Goal: Task Accomplishment & Management: Complete application form

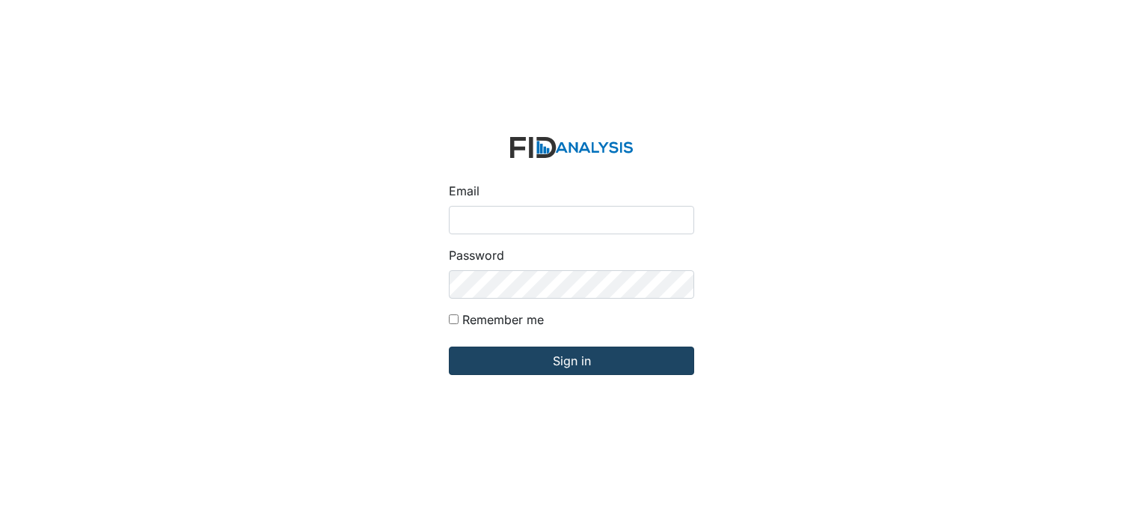
type input "[PERSON_NAME][EMAIL_ADDRESS][DOMAIN_NAME]"
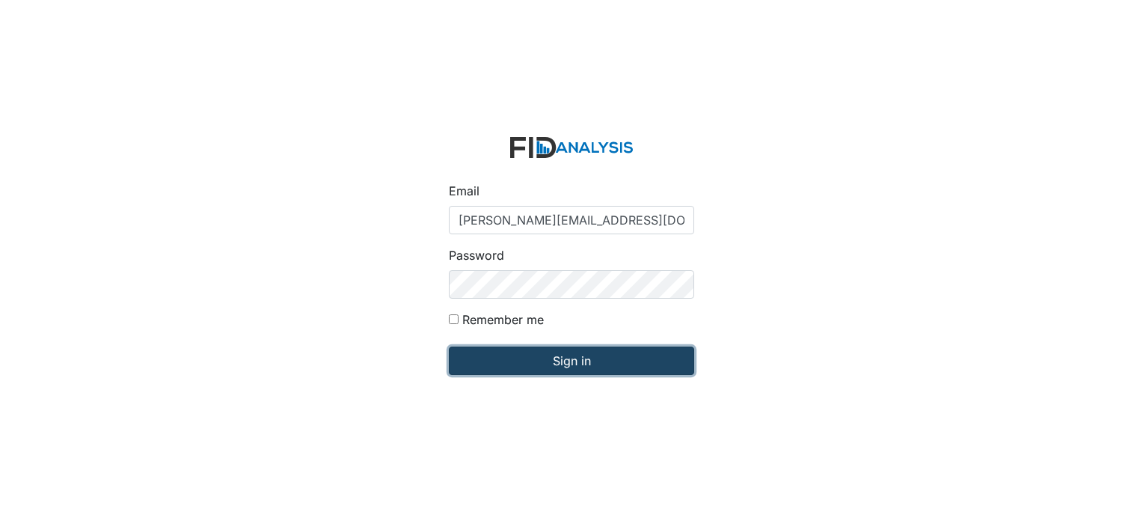
click at [482, 355] on input "Sign in" at bounding box center [571, 360] width 245 height 28
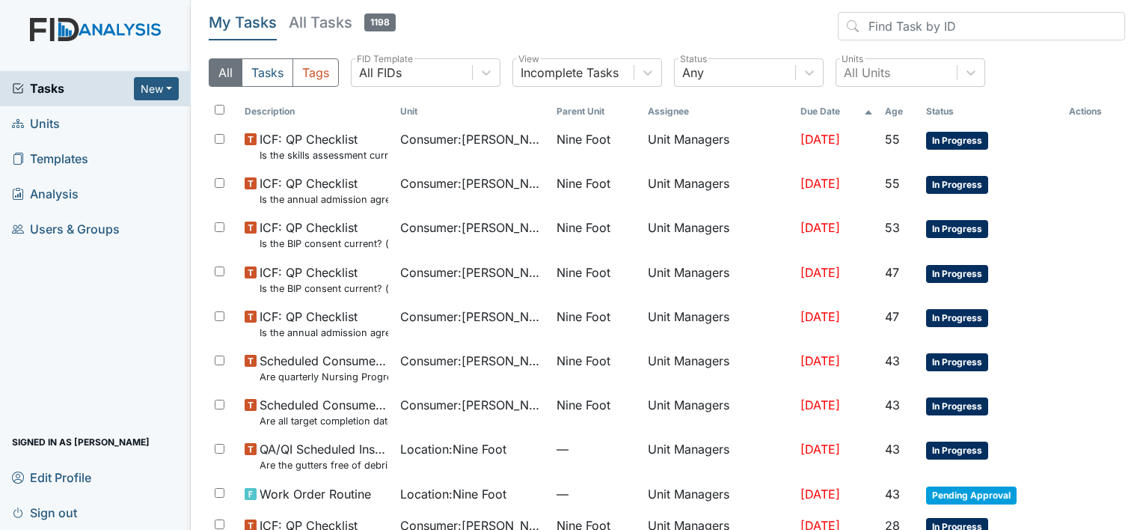
click at [46, 121] on span "Units" at bounding box center [36, 123] width 48 height 23
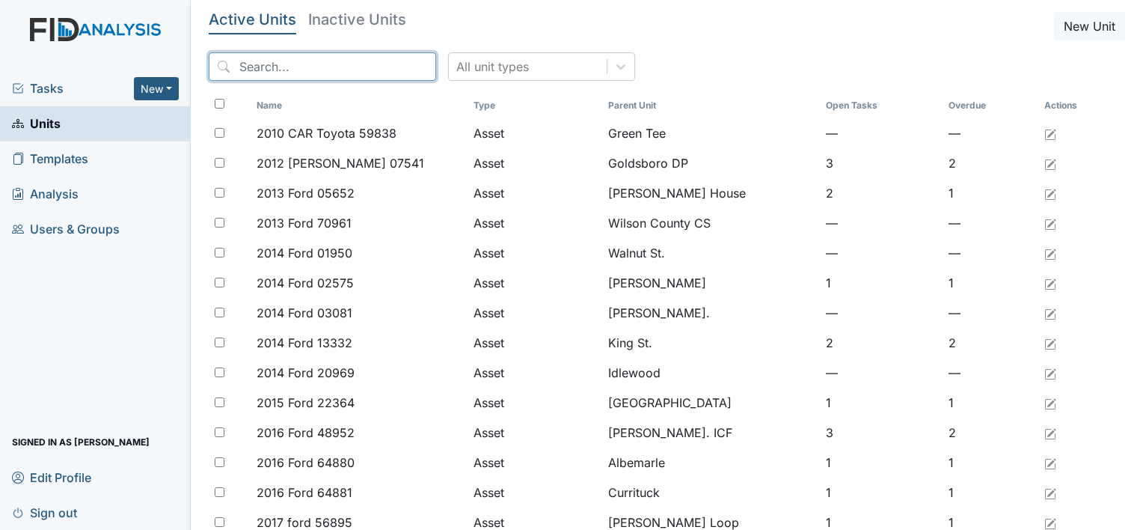
click at [251, 67] on input "search" at bounding box center [322, 66] width 227 height 28
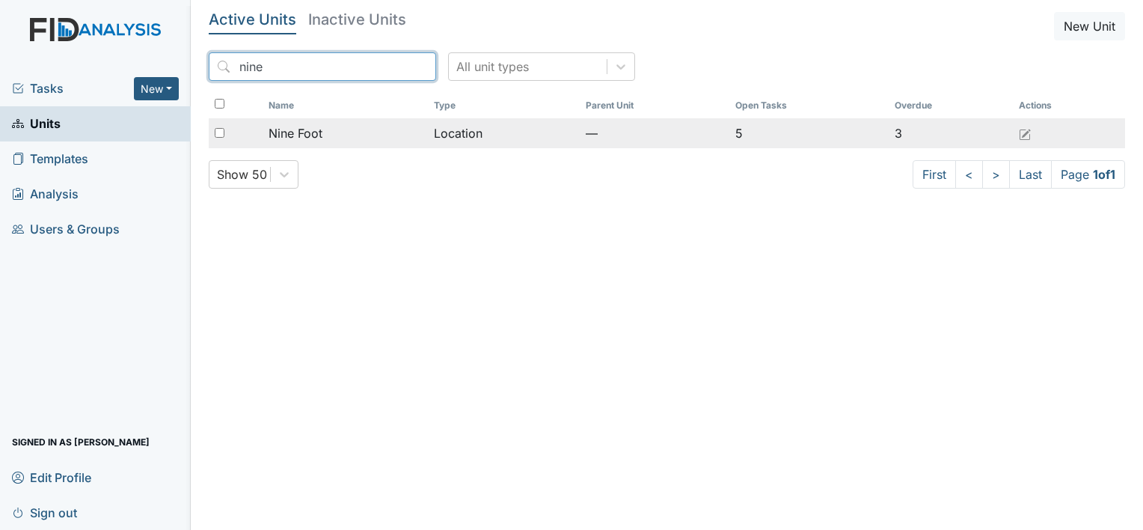
type input "nine"
click at [283, 135] on span "Nine Foot" at bounding box center [296, 133] width 54 height 18
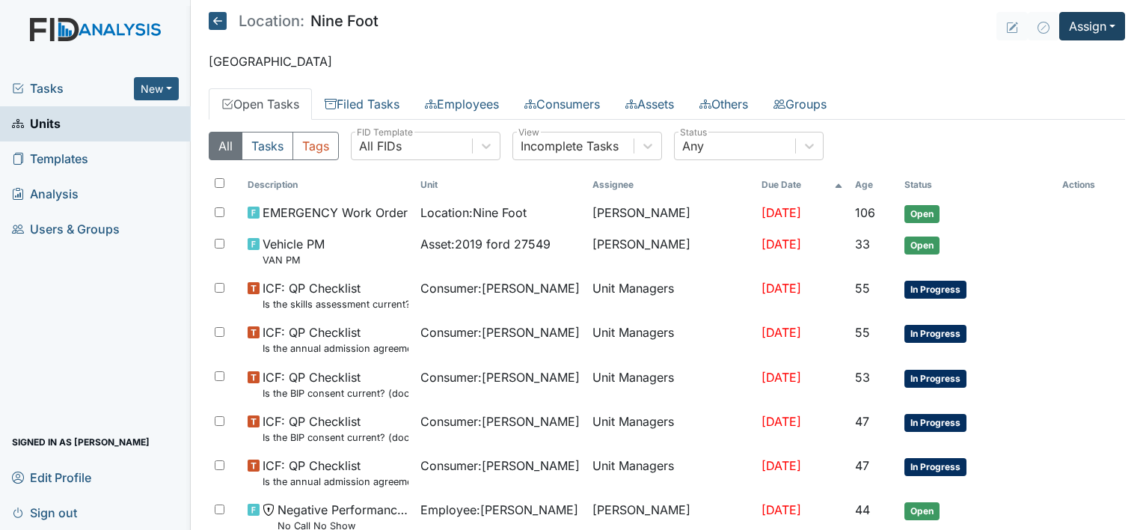
click at [1064, 34] on main "Location: Nine Foot Assign Assign Form Assign Inspection Assign Document Assign…" at bounding box center [667, 265] width 952 height 530
click at [1064, 34] on button "Assign" at bounding box center [1092, 26] width 66 height 28
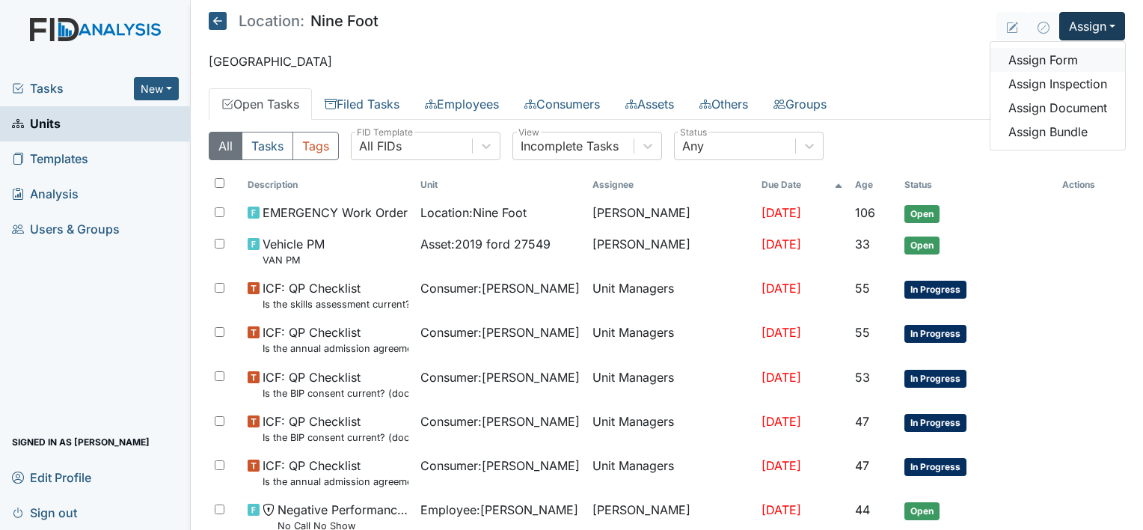
click at [1050, 59] on link "Assign Form" at bounding box center [1057, 60] width 135 height 24
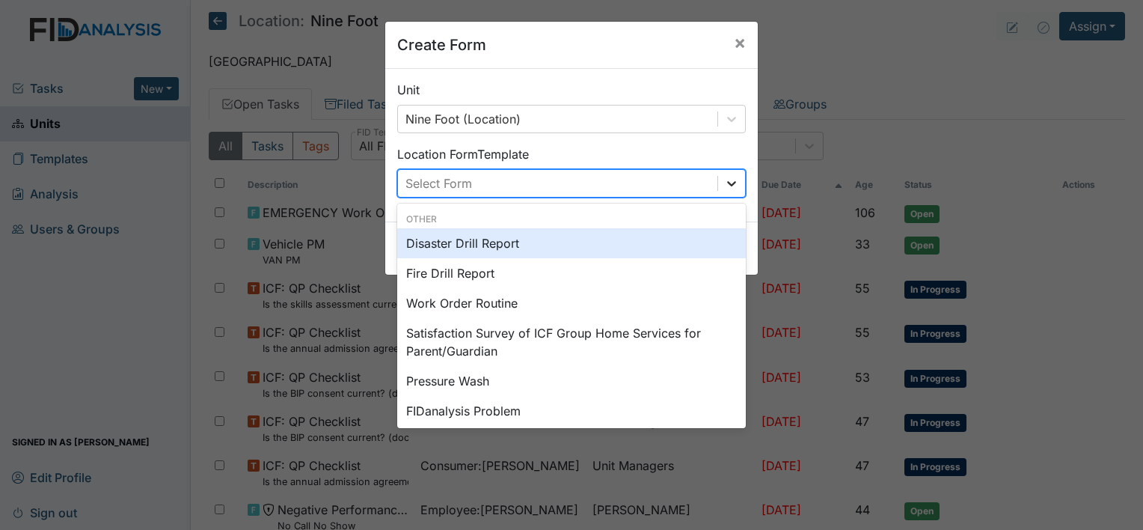
click at [724, 180] on icon at bounding box center [731, 183] width 15 height 15
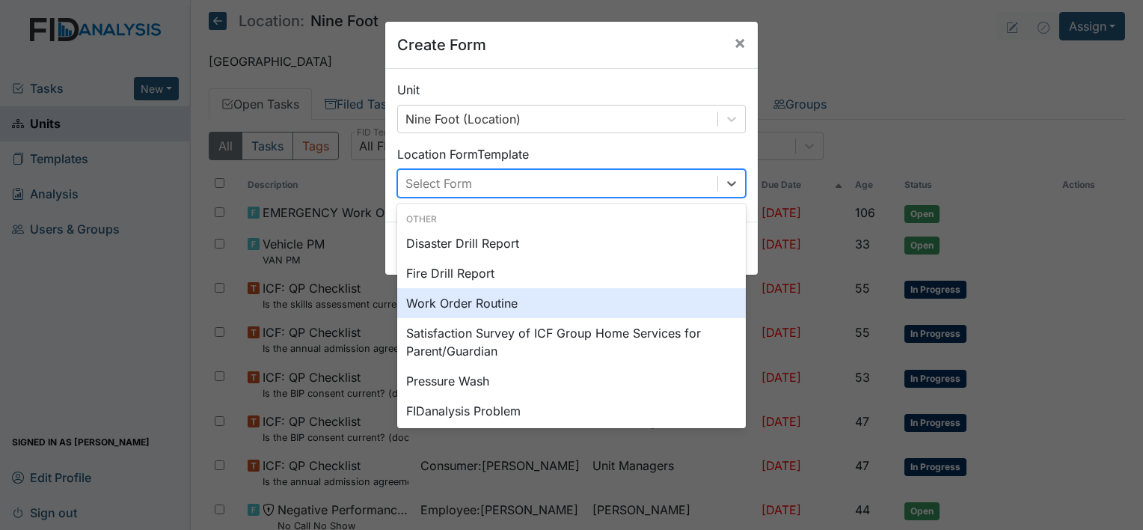
click at [524, 301] on div "Work Order Routine" at bounding box center [571, 303] width 349 height 30
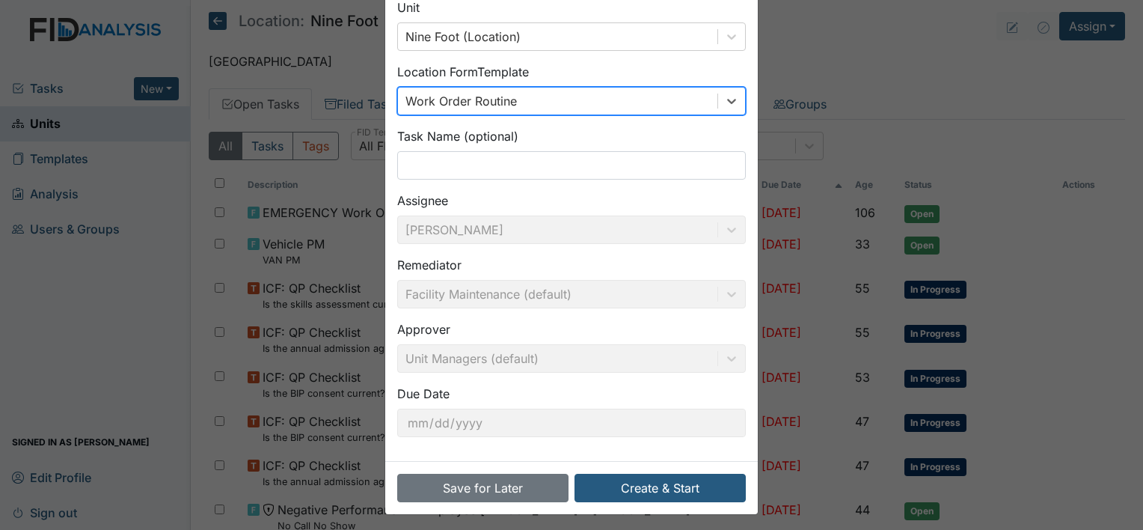
scroll to position [87, 0]
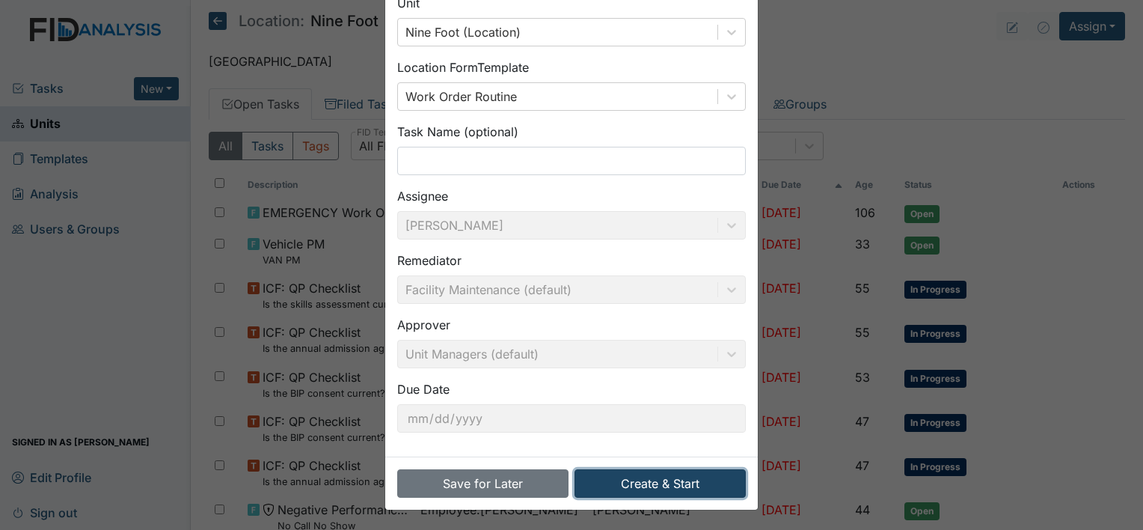
click at [670, 485] on button "Create & Start" at bounding box center [659, 483] width 171 height 28
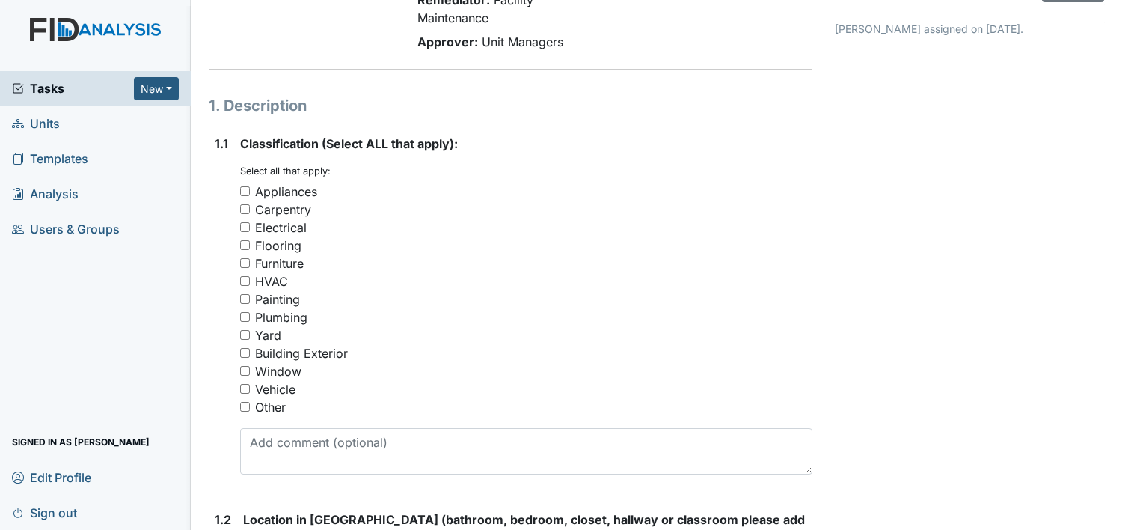
scroll to position [139, 0]
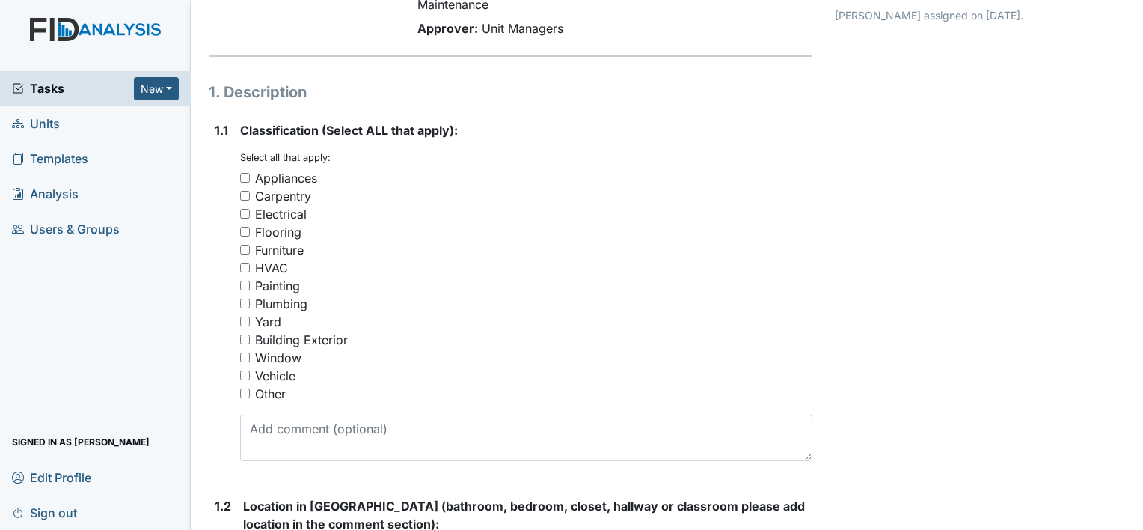
click at [245, 194] on input "Carpentry" at bounding box center [245, 196] width 10 height 10
checkbox input "true"
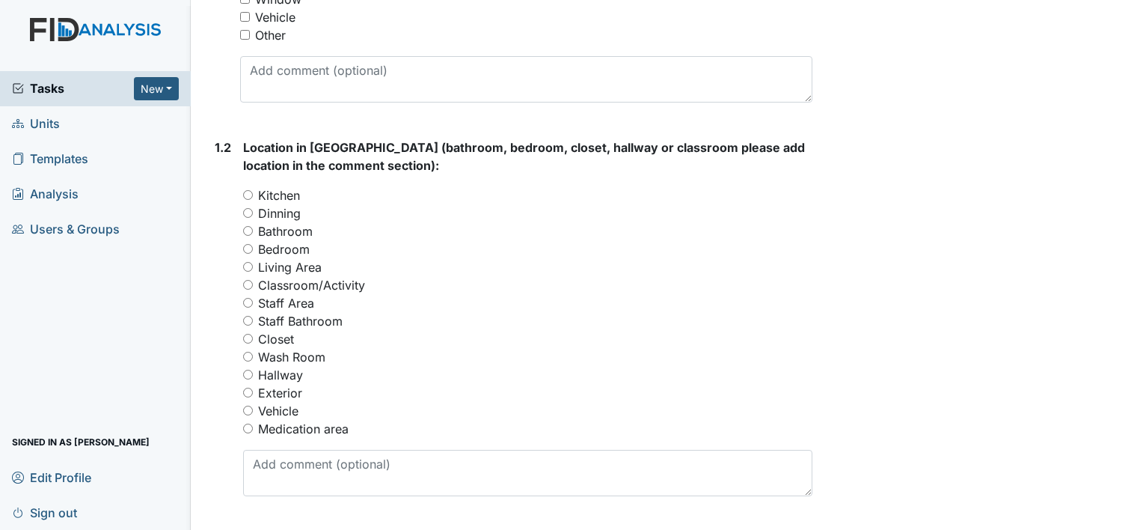
scroll to position [498, 0]
click at [246, 392] on input "Exterior" at bounding box center [248, 392] width 10 height 10
radio input "true"
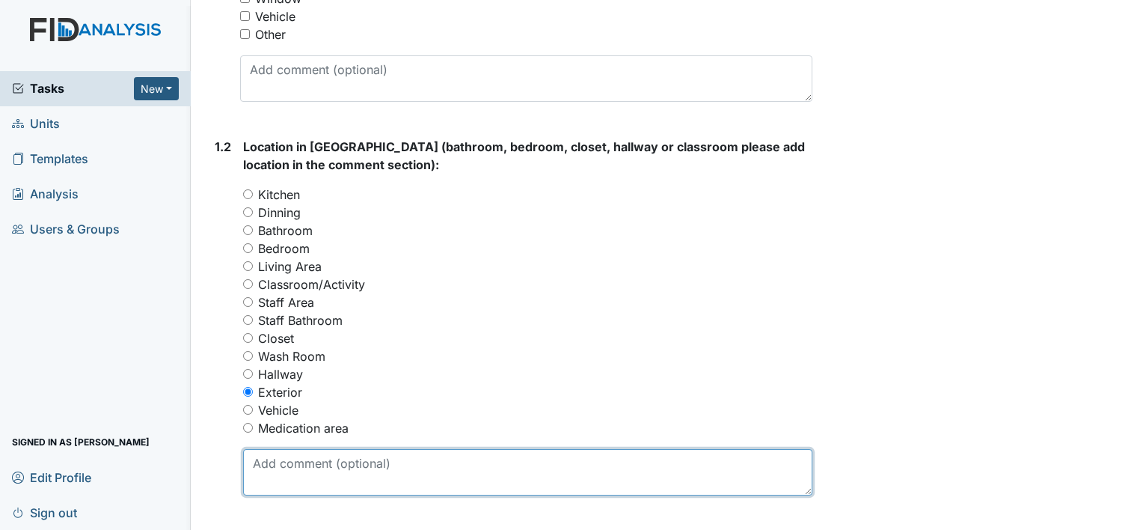
click at [254, 459] on textarea at bounding box center [527, 472] width 569 height 46
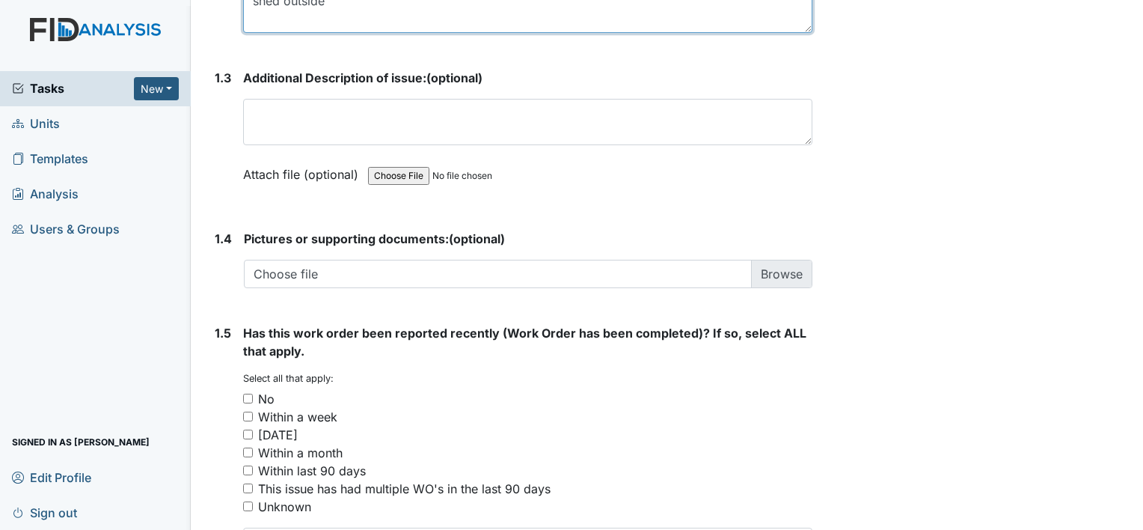
scroll to position [967, 0]
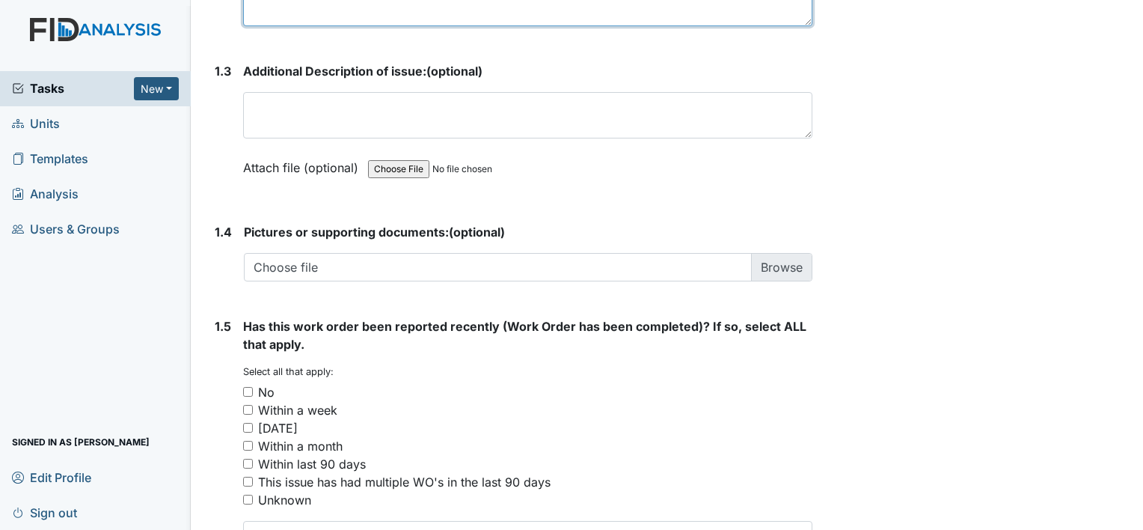
type textarea "shed outside"
click at [244, 387] on input "No" at bounding box center [248, 392] width 10 height 10
checkbox input "true"
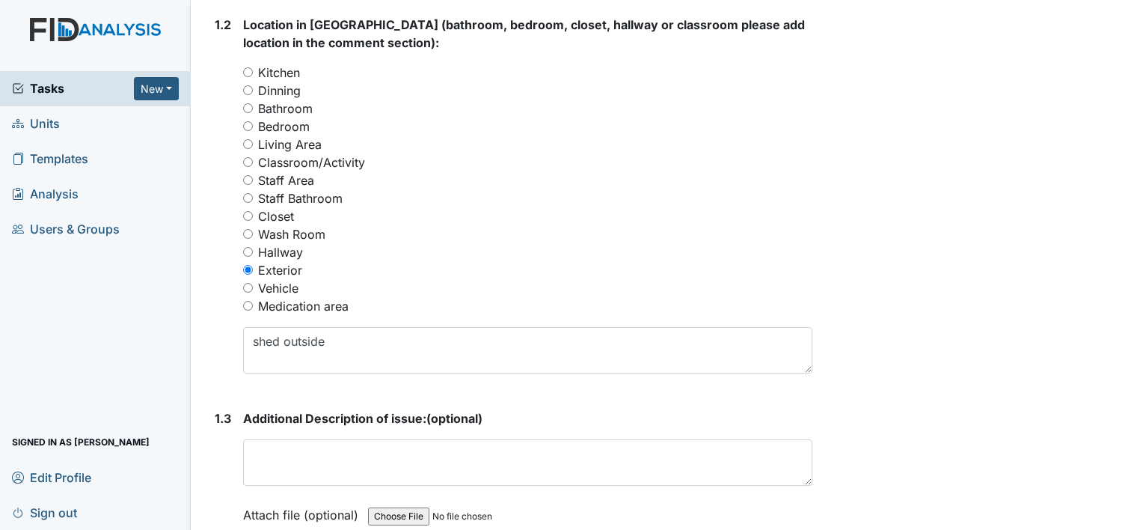
scroll to position [590, 0]
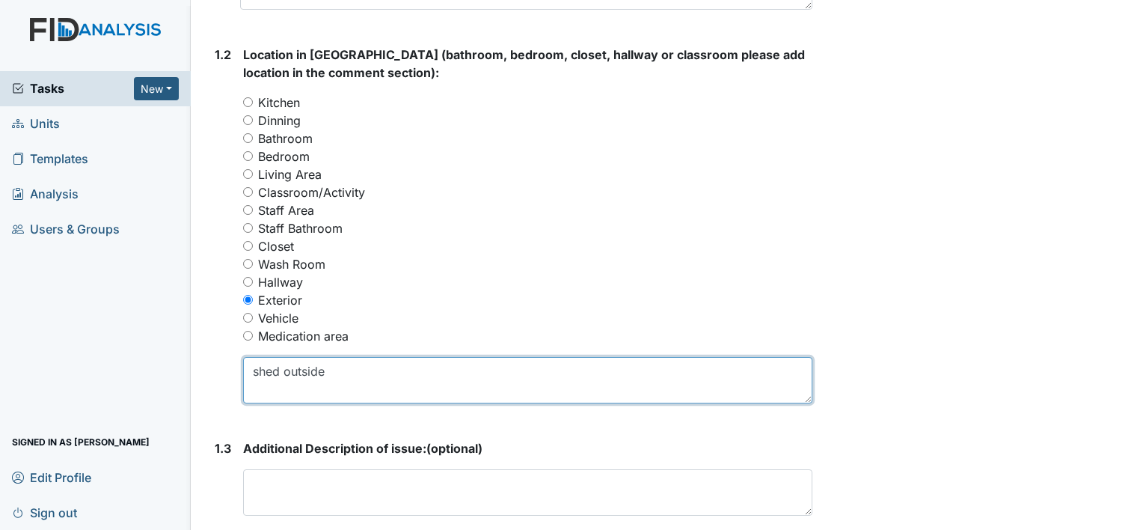
click at [345, 374] on textarea "shed outside" at bounding box center [527, 380] width 569 height 46
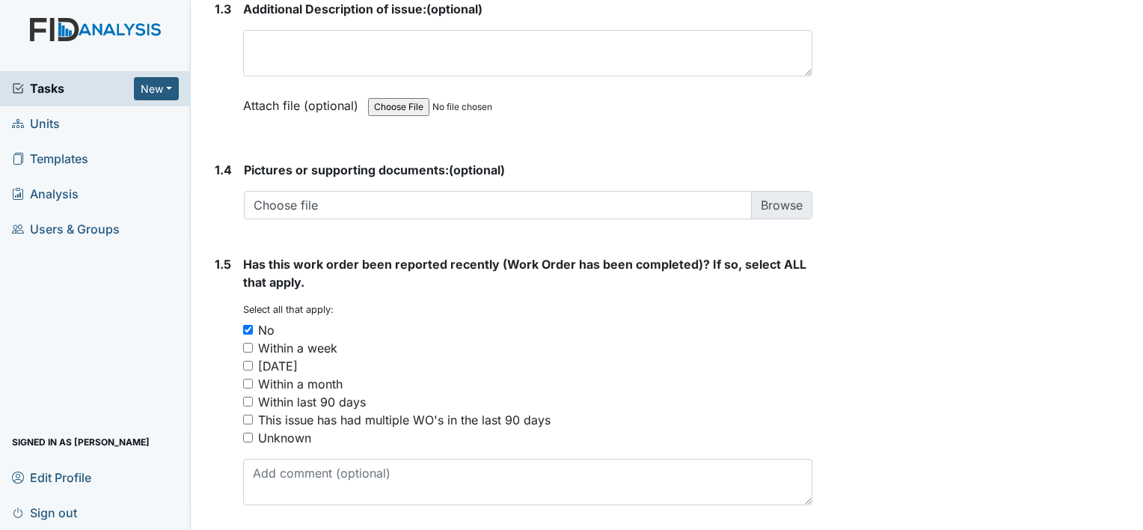
scroll to position [1079, 0]
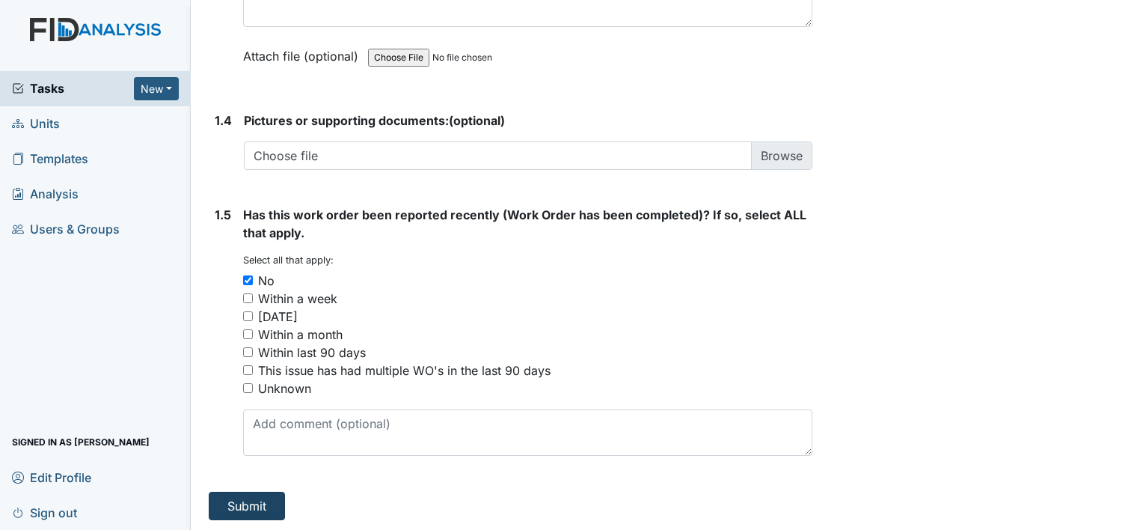
type textarea "shed outside needs some shelves put in."
click at [245, 503] on button "Submit" at bounding box center [247, 505] width 76 height 28
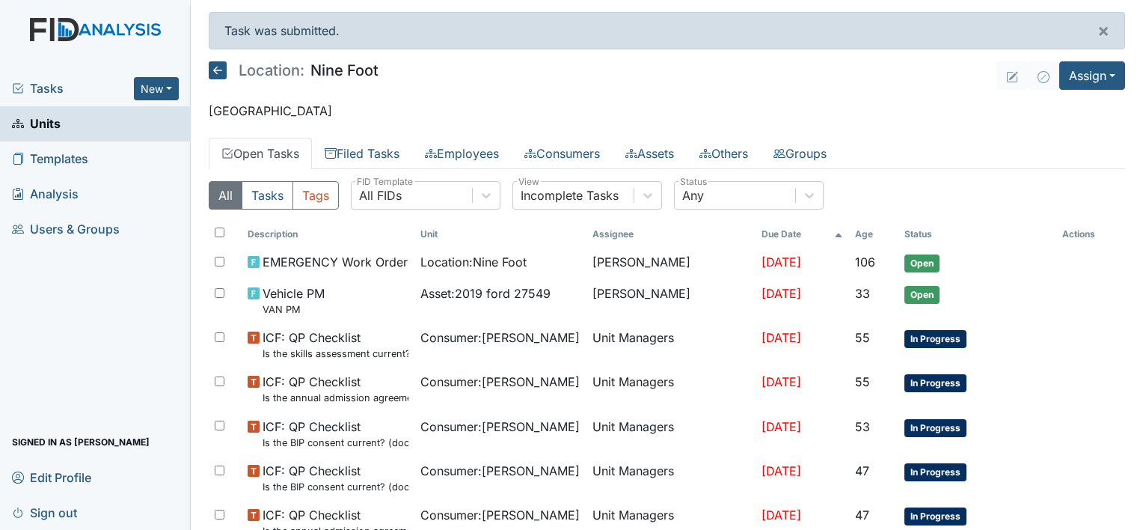
click at [85, 126] on link "Units" at bounding box center [95, 123] width 191 height 35
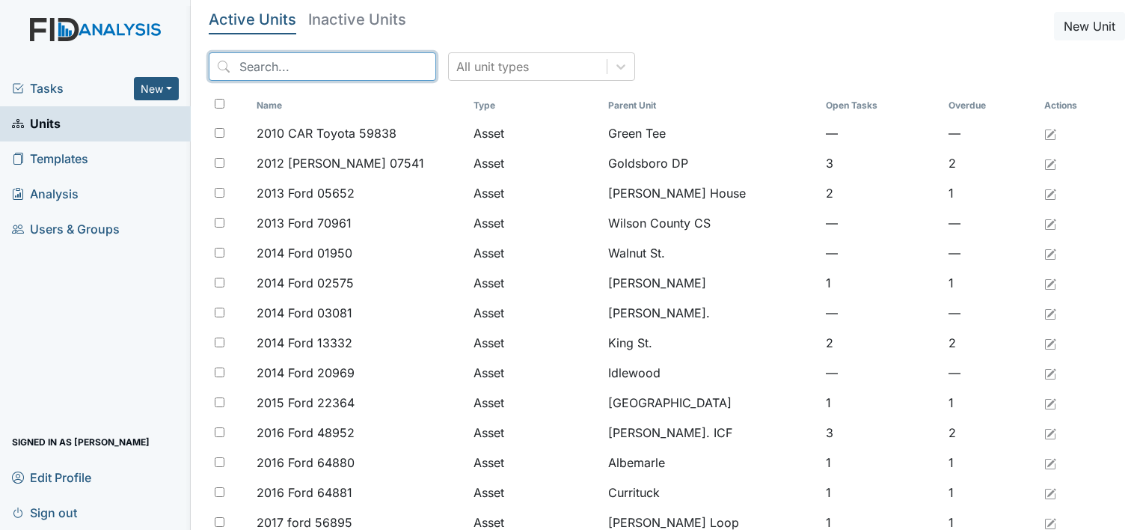
click at [239, 63] on input "search" at bounding box center [322, 66] width 227 height 28
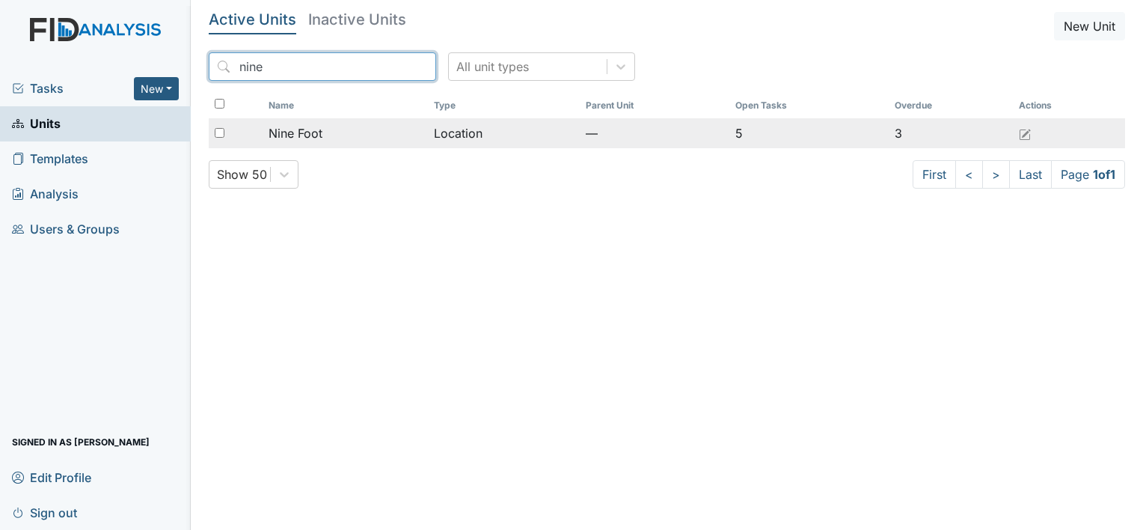
type input "nine"
click at [289, 134] on span "Nine Foot" at bounding box center [296, 133] width 54 height 18
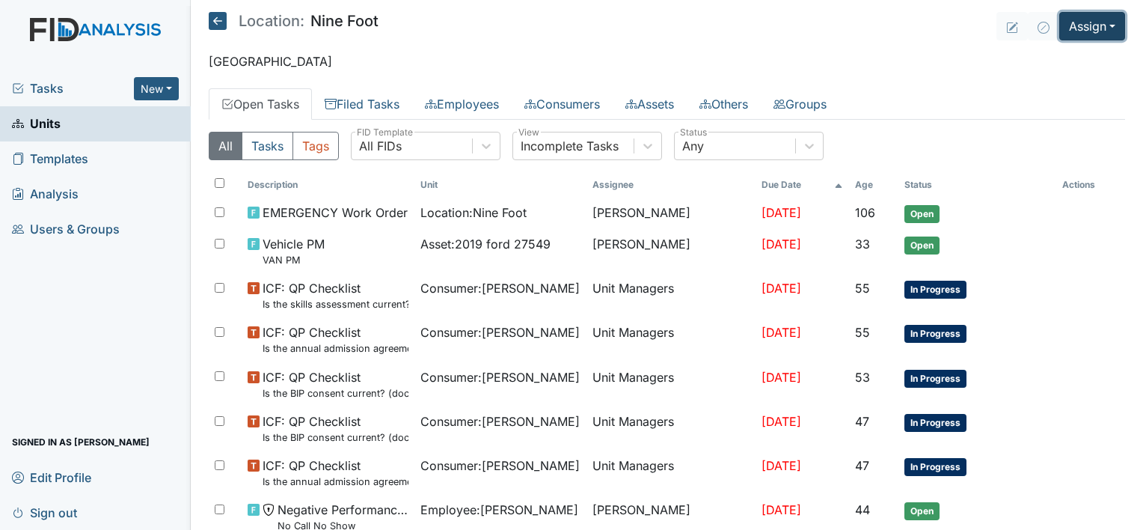
click at [1078, 25] on button "Assign" at bounding box center [1092, 26] width 66 height 28
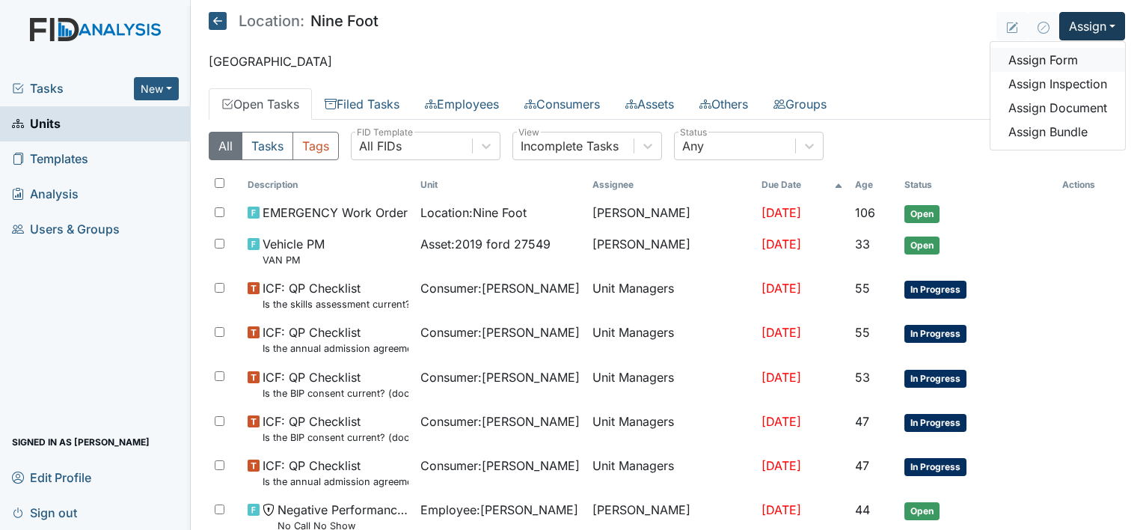
click at [1050, 64] on link "Assign Form" at bounding box center [1057, 60] width 135 height 24
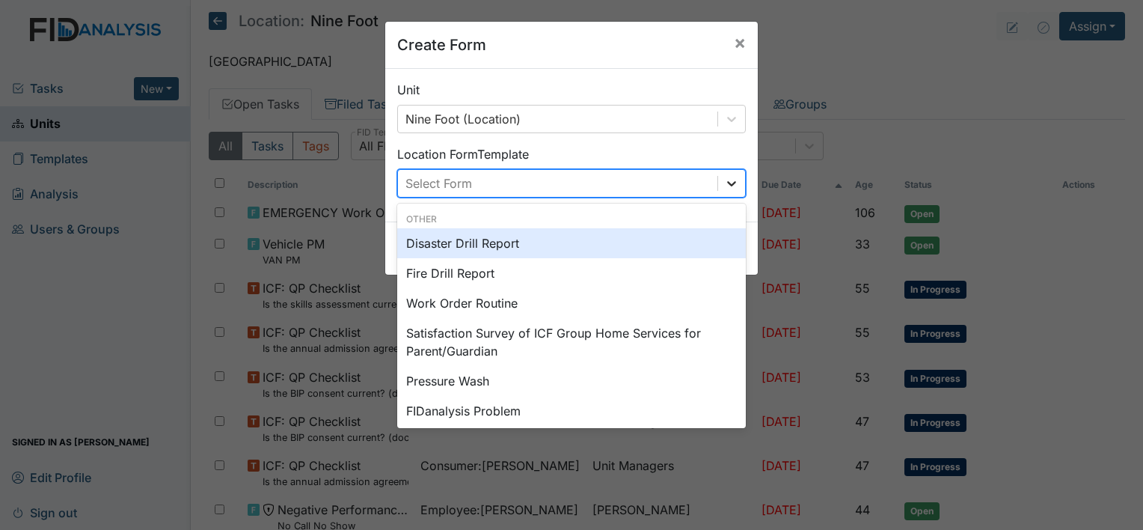
click at [724, 180] on icon at bounding box center [731, 183] width 15 height 15
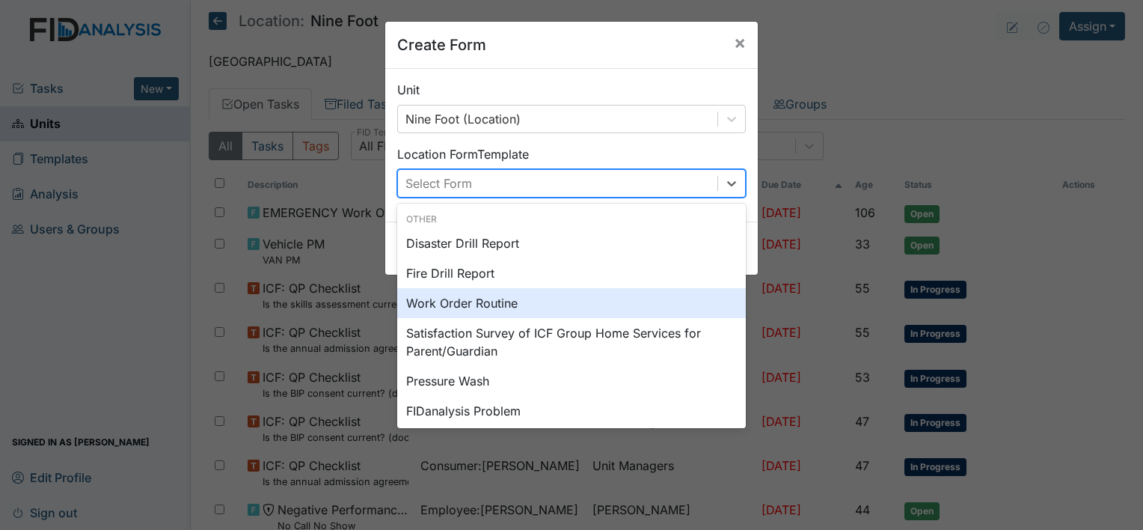
click at [519, 302] on div "Work Order Routine" at bounding box center [571, 303] width 349 height 30
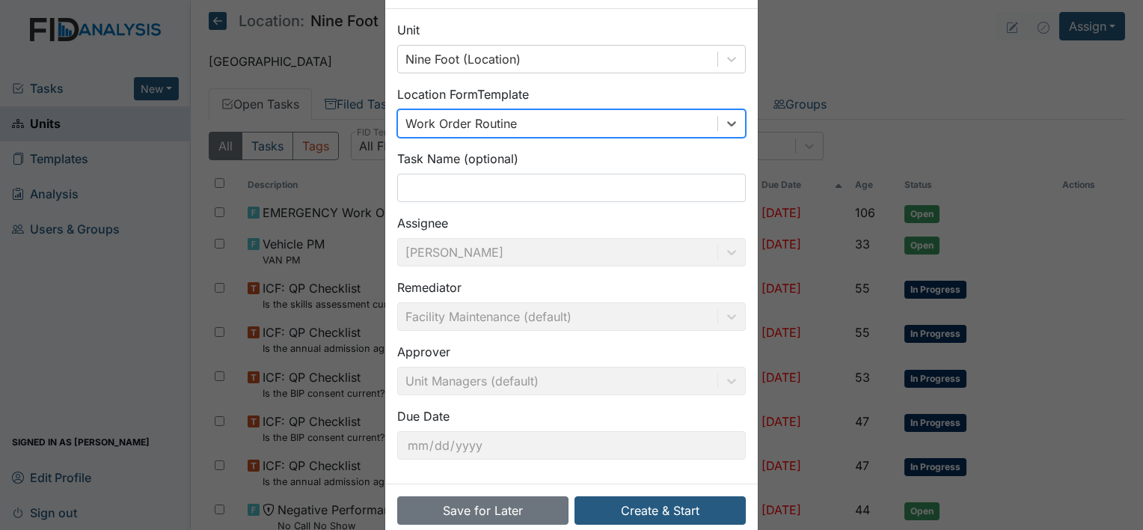
scroll to position [87, 0]
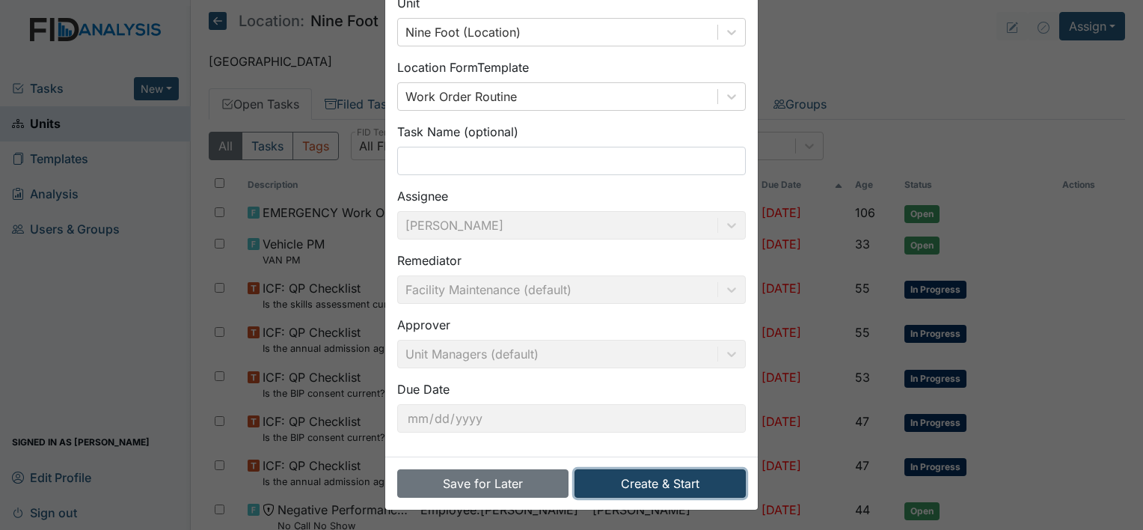
click at [690, 483] on button "Create & Start" at bounding box center [659, 483] width 171 height 28
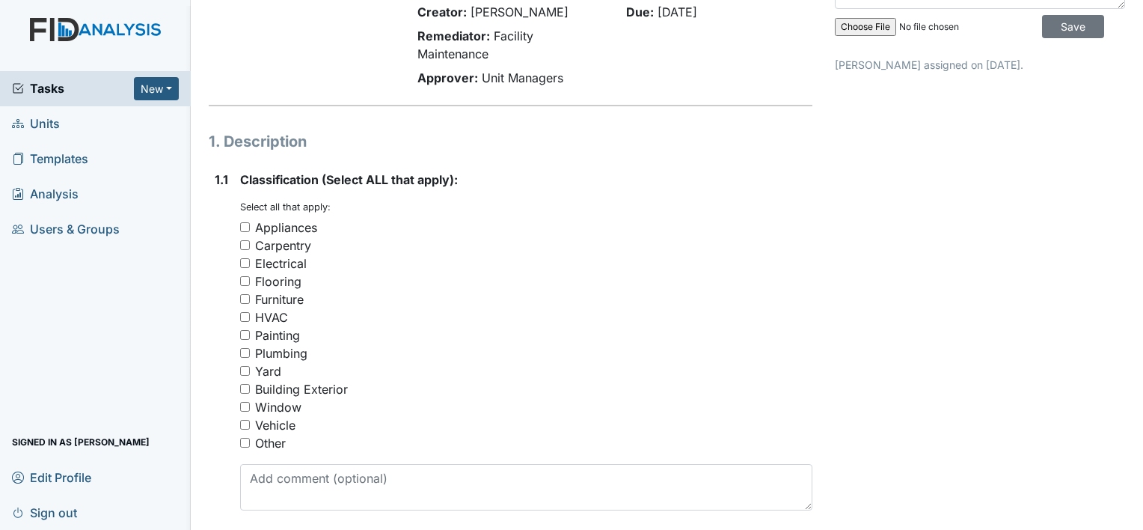
scroll to position [99, 0]
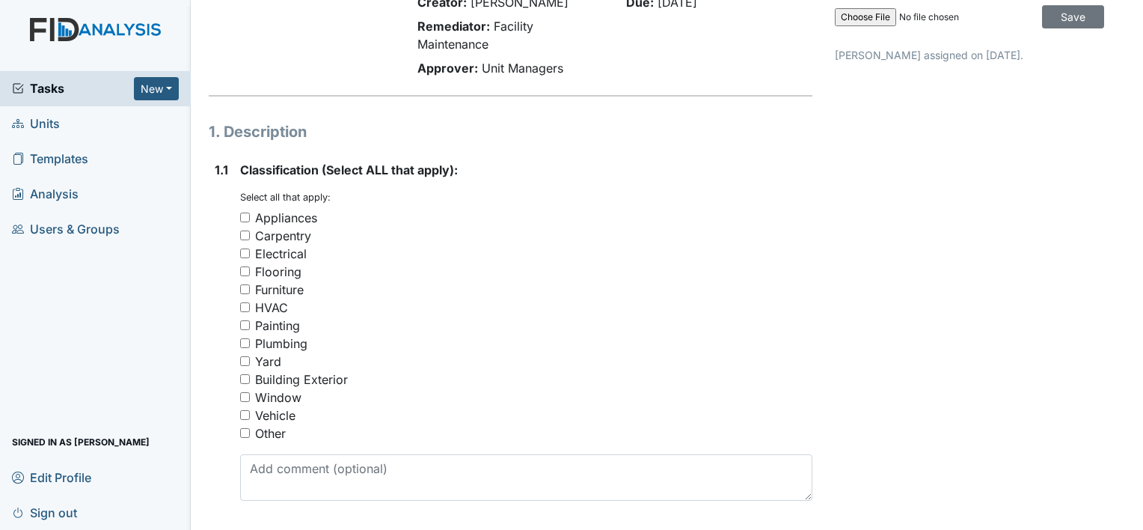
click at [242, 432] on input "Other" at bounding box center [245, 433] width 10 height 10
checkbox input "true"
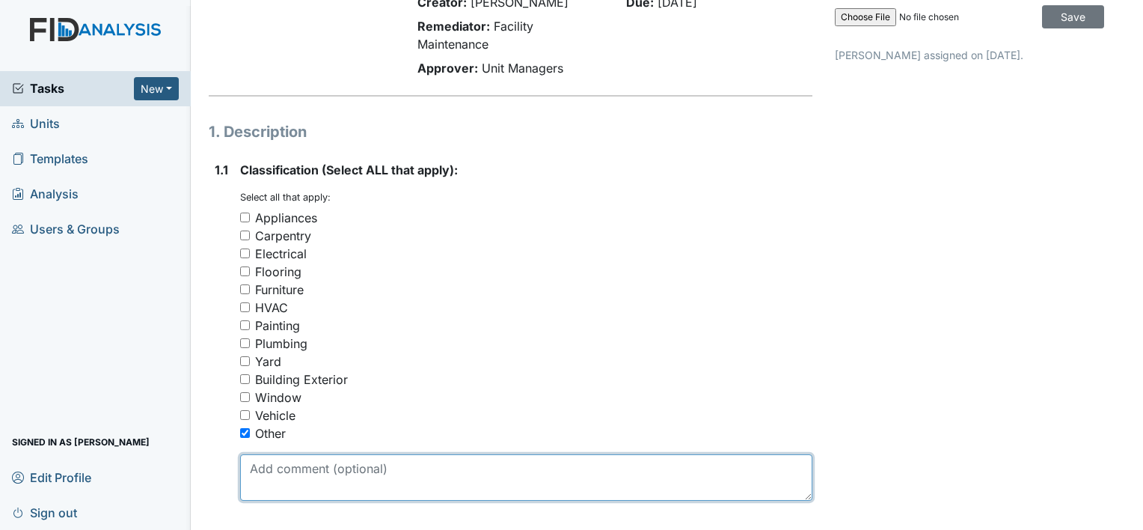
click at [254, 476] on textarea at bounding box center [526, 477] width 572 height 46
click at [361, 467] on textarea "need big pieces of" at bounding box center [526, 477] width 572 height 46
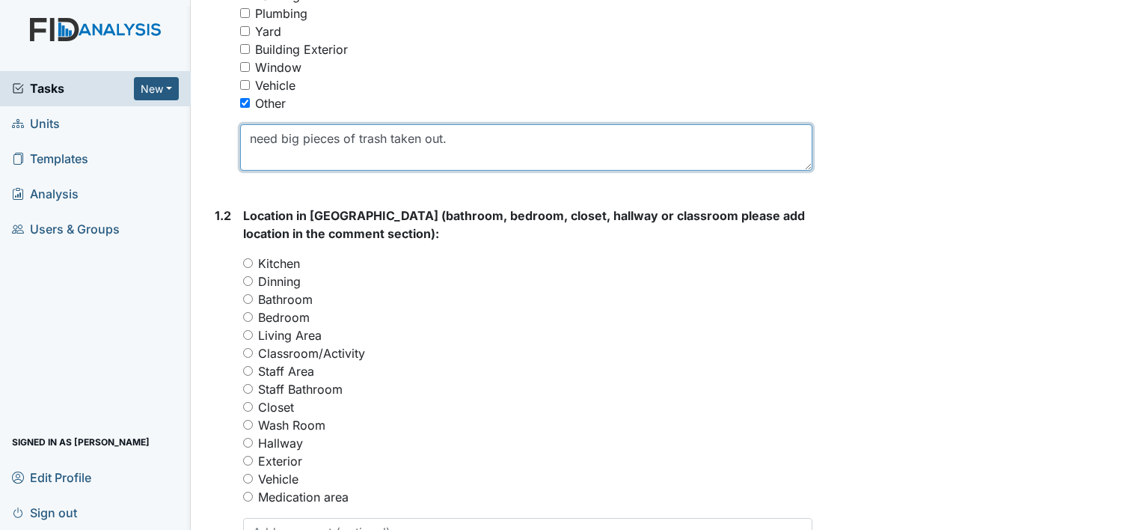
scroll to position [438, 0]
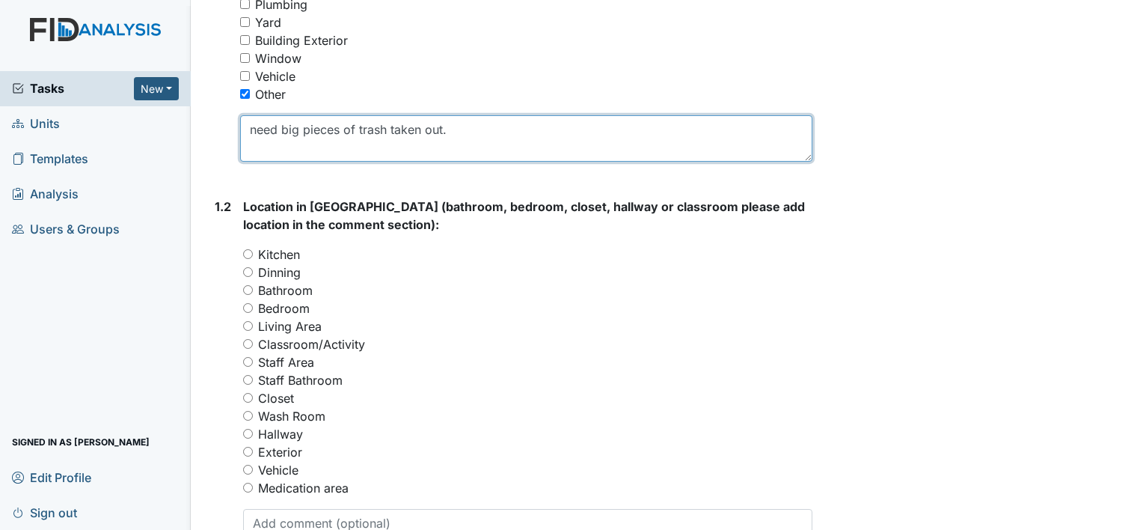
type textarea "need big pieces of trash taken out."
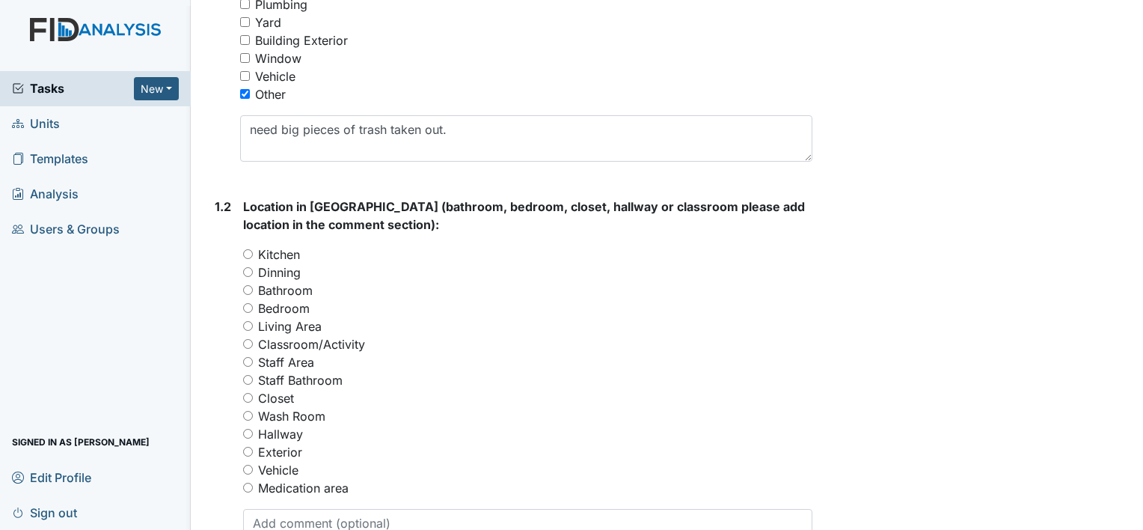
click at [742, 355] on div "Staff Area" at bounding box center [527, 362] width 569 height 18
click at [248, 451] on input "Exterior" at bounding box center [248, 452] width 10 height 10
radio input "true"
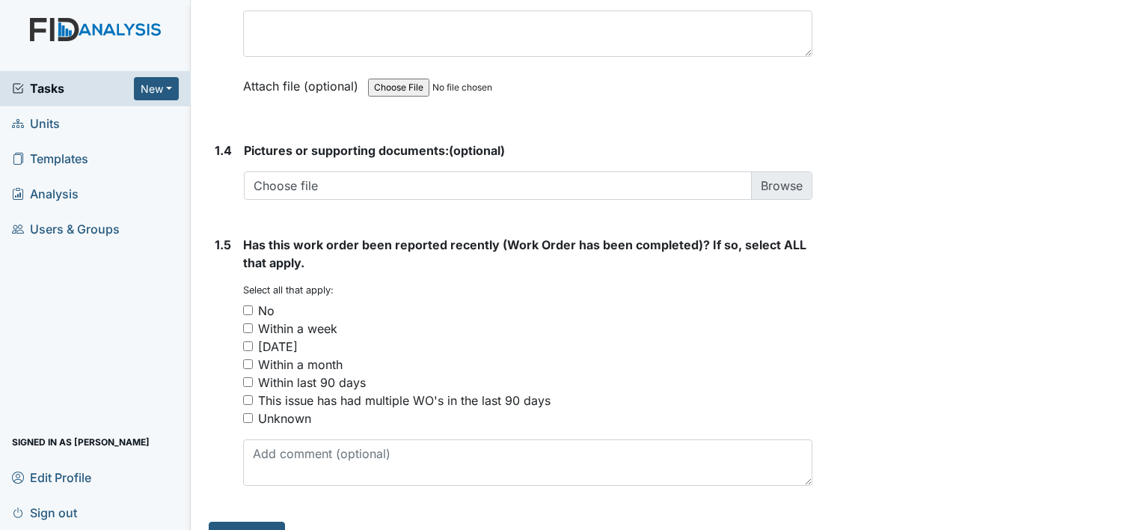
scroll to position [1079, 0]
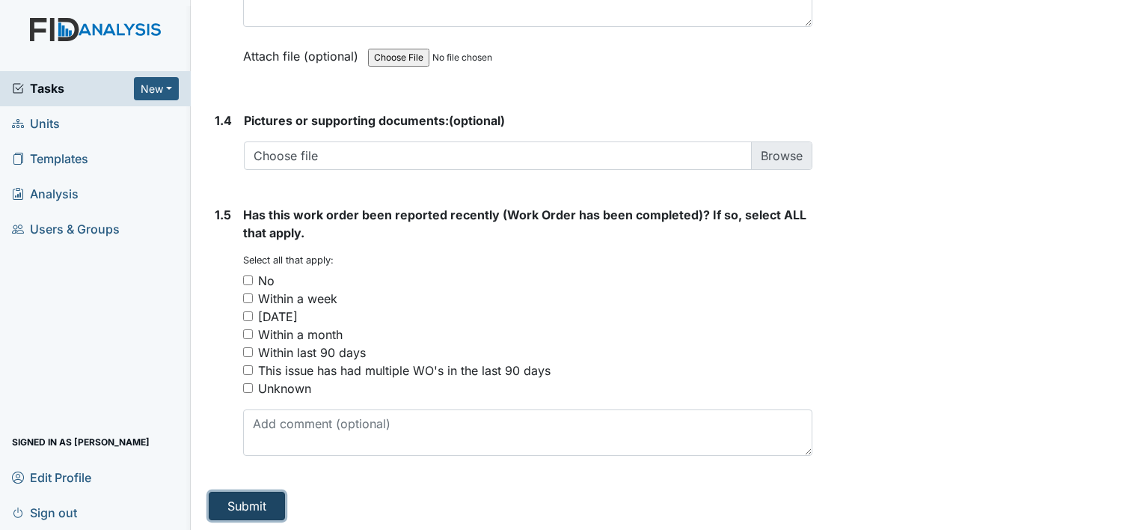
click at [259, 498] on button "Submit" at bounding box center [247, 505] width 76 height 28
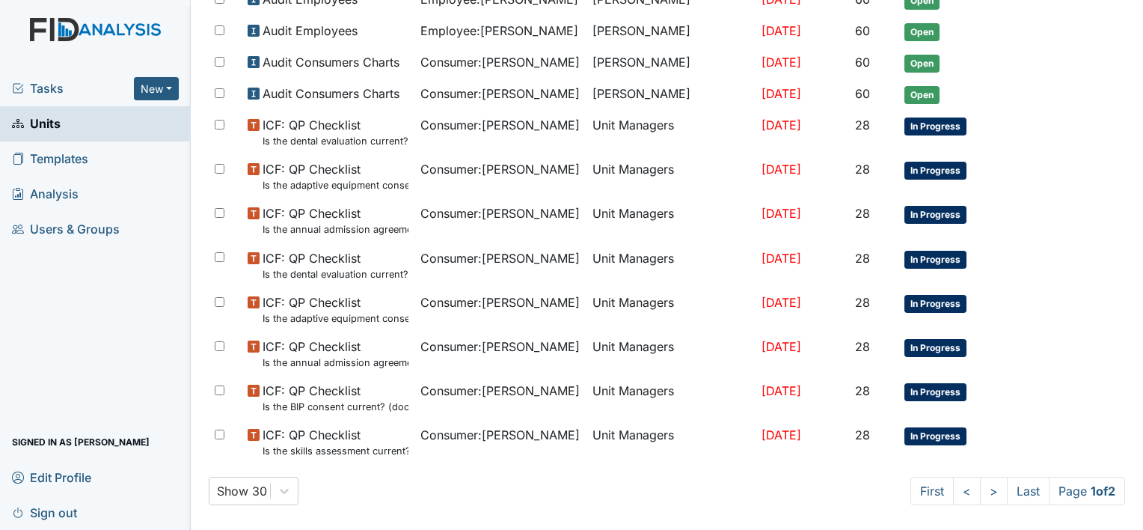
scroll to position [972, 0]
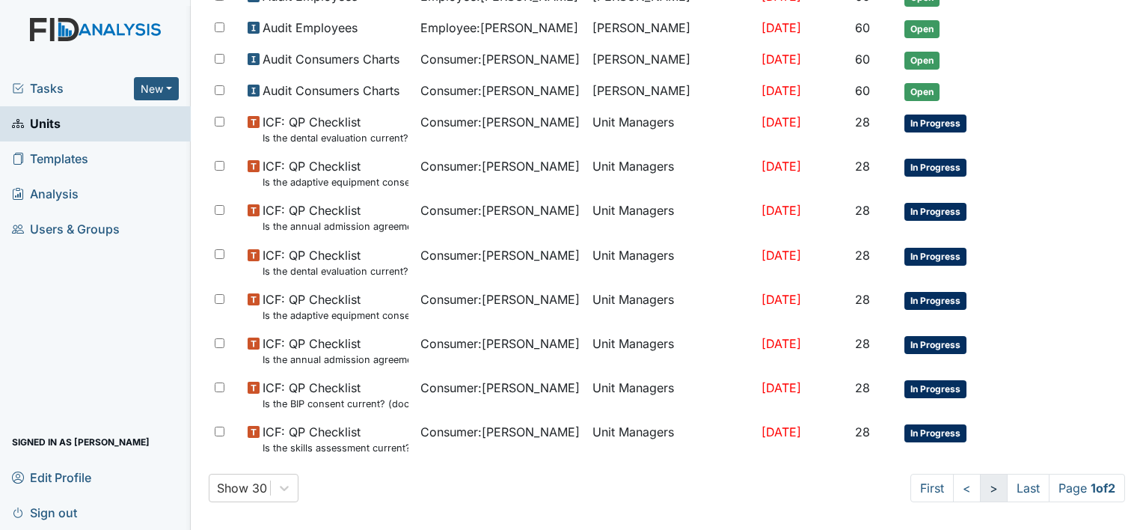
click at [980, 478] on link ">" at bounding box center [994, 487] width 28 height 28
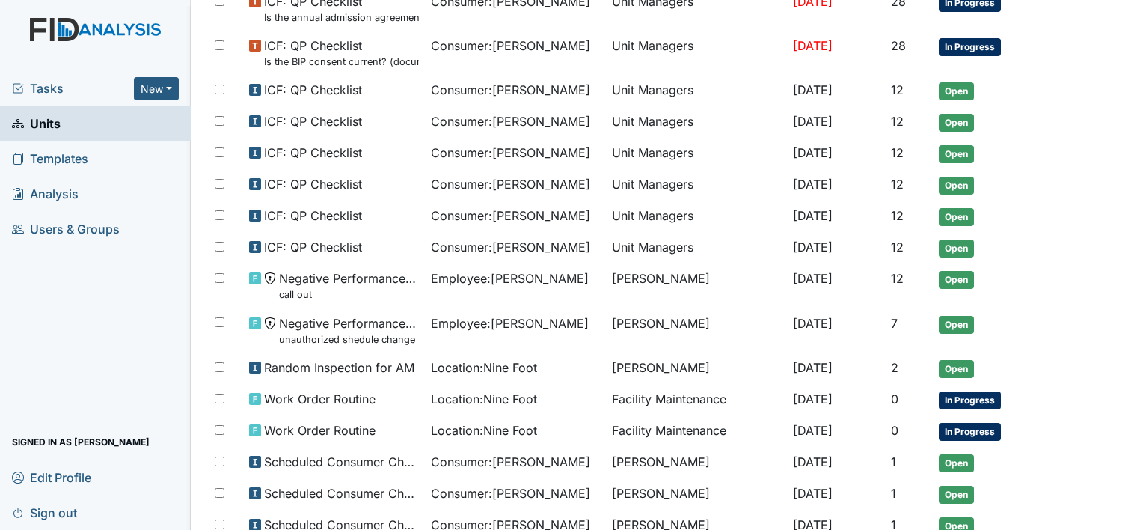
scroll to position [254, 0]
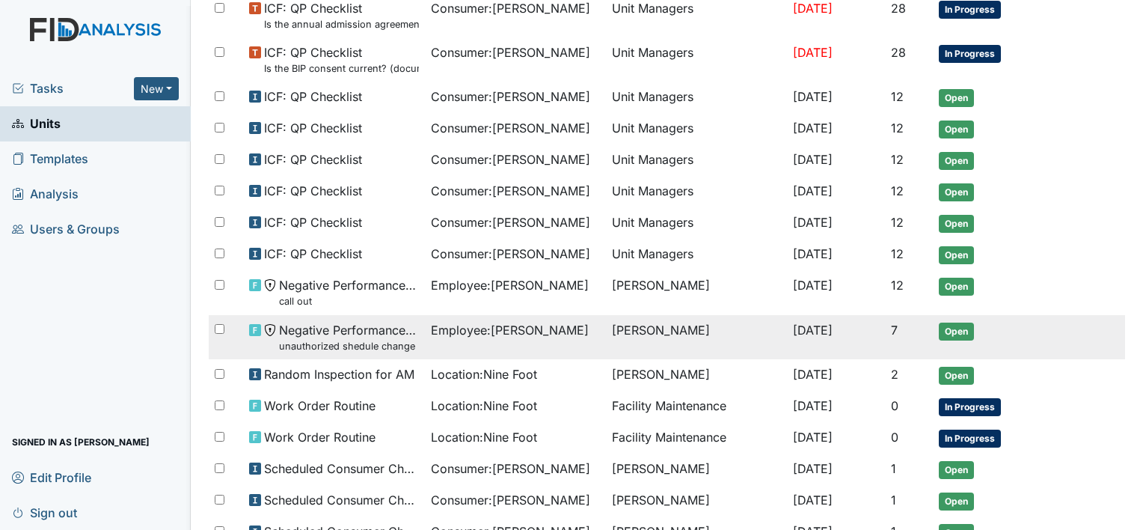
click at [523, 321] on span "Employee : McClain, Quiteria" at bounding box center [510, 330] width 158 height 18
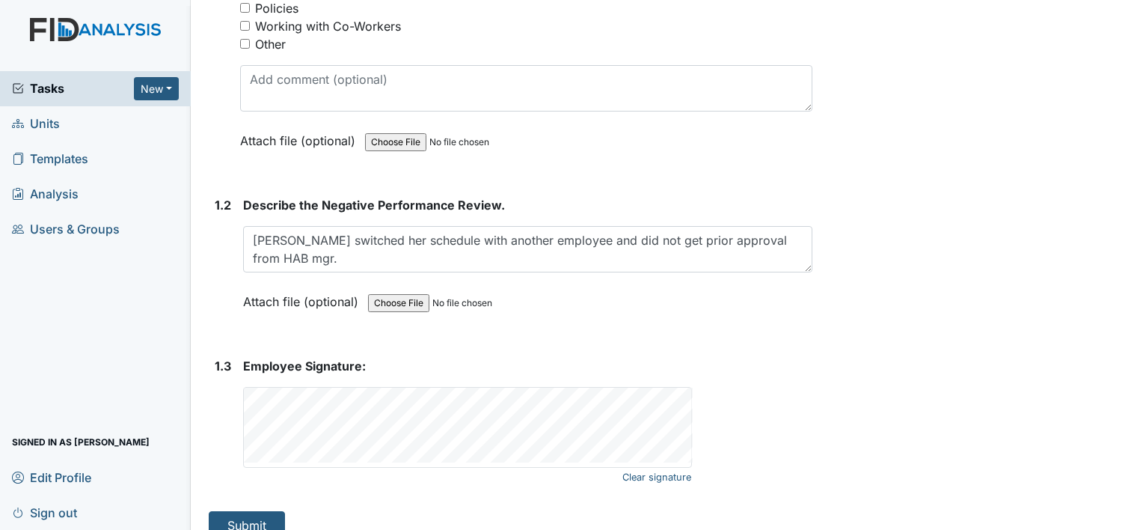
scroll to position [365, 0]
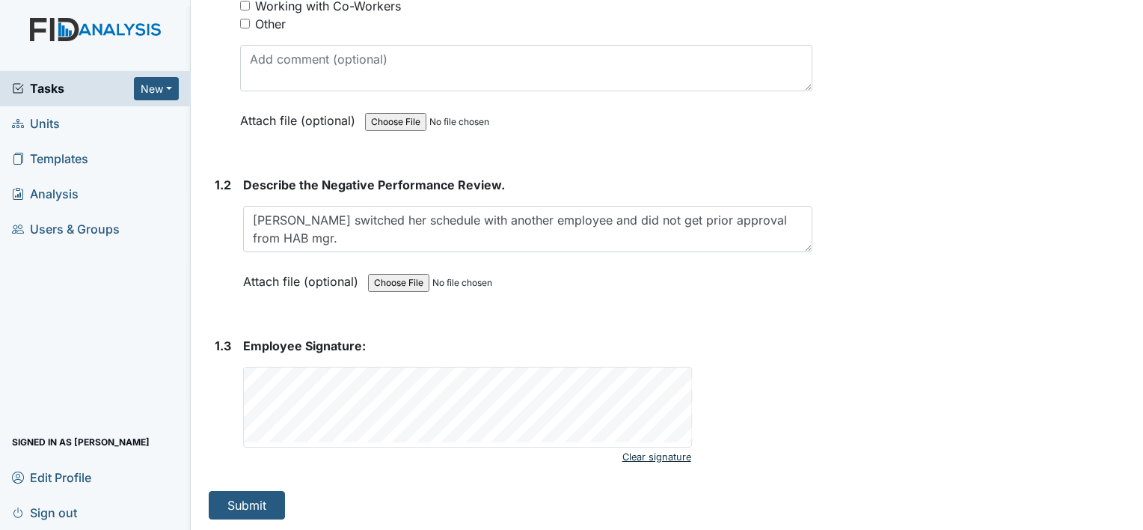
click at [667, 455] on link "Clear signature" at bounding box center [656, 457] width 69 height 20
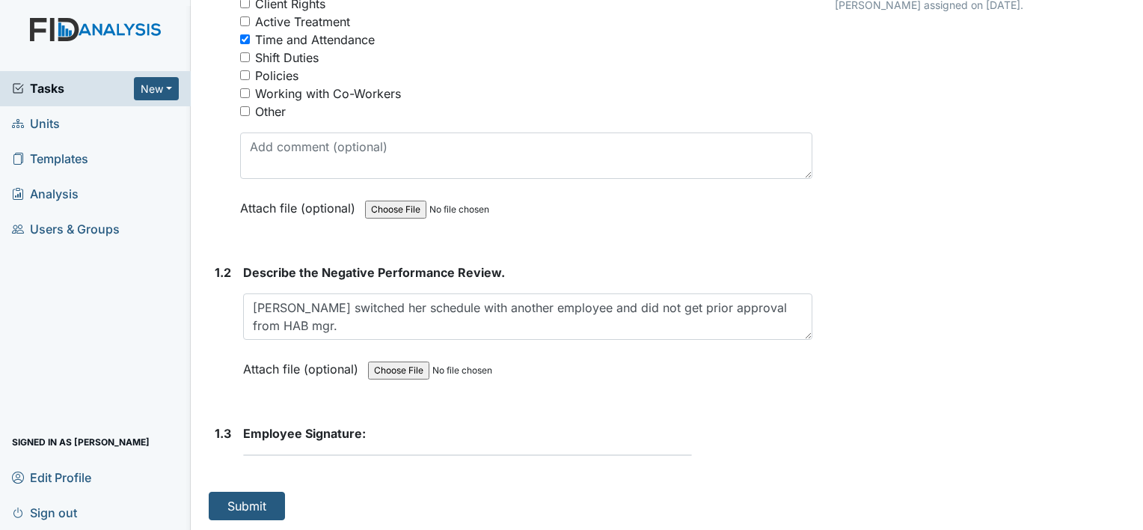
click at [374, 430] on strong "Employee Signature:" at bounding box center [527, 433] width 569 height 18
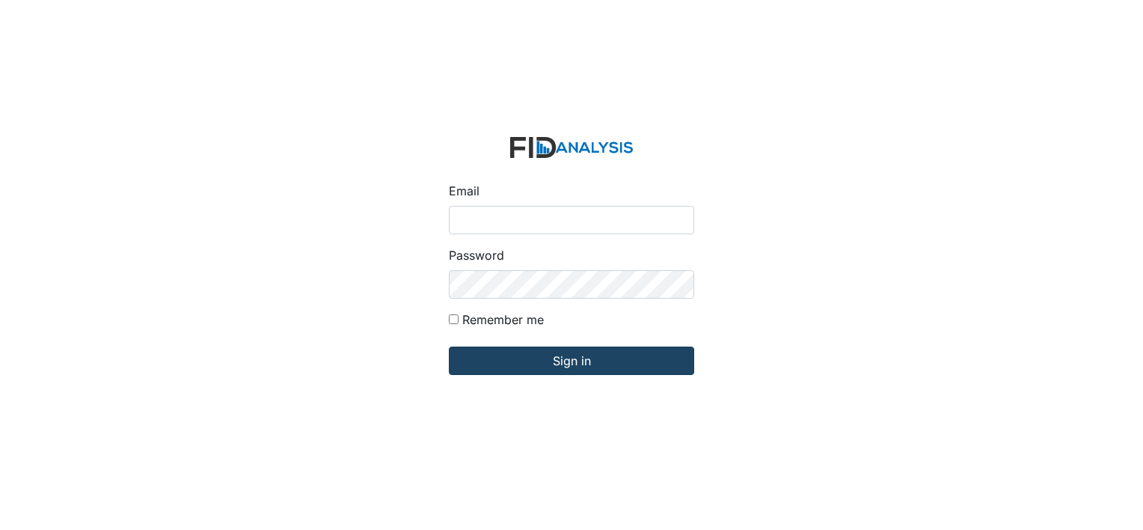
type input "[PERSON_NAME][EMAIL_ADDRESS][DOMAIN_NAME]"
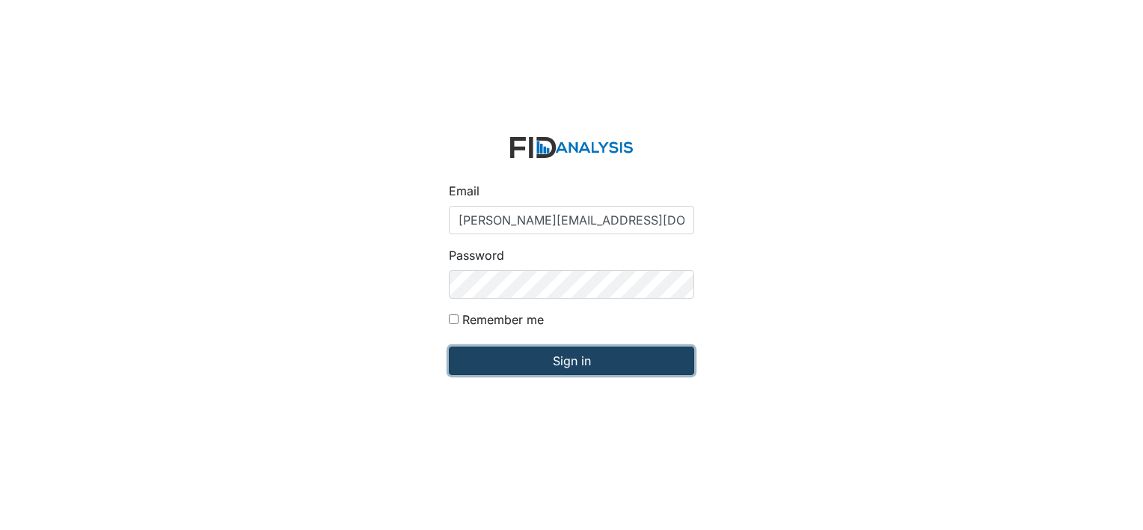
click at [493, 356] on input "Sign in" at bounding box center [571, 360] width 245 height 28
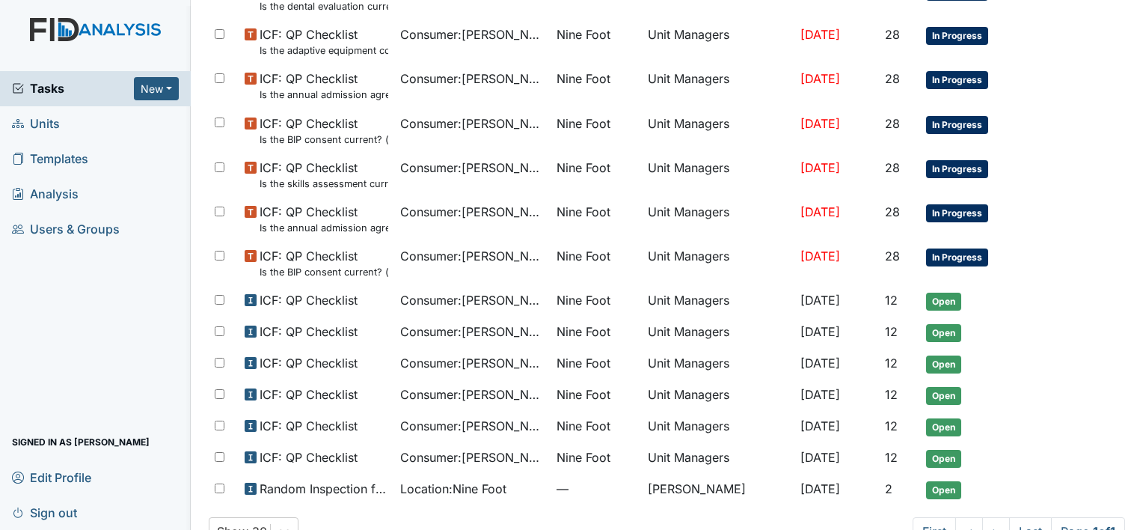
scroll to position [702, 0]
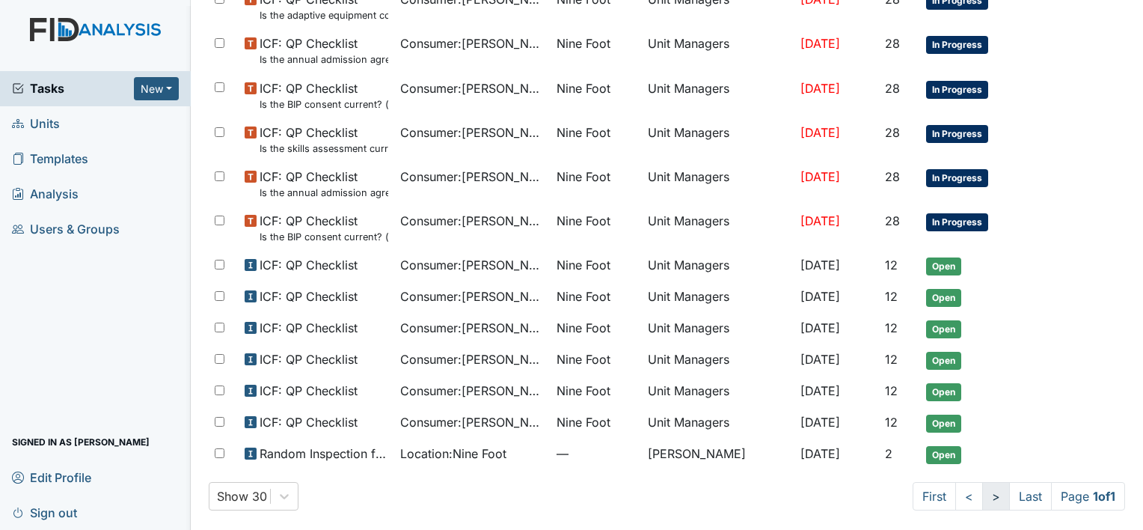
click at [982, 494] on link ">" at bounding box center [996, 496] width 28 height 28
click at [955, 491] on link "<" at bounding box center [969, 496] width 28 height 28
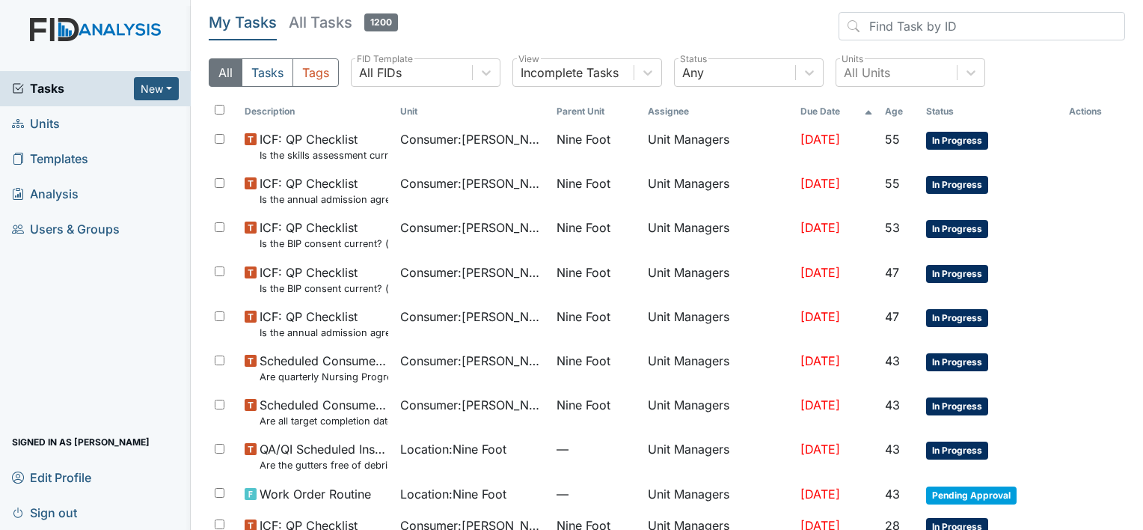
click at [53, 126] on span "Units" at bounding box center [36, 123] width 48 height 23
